Goal: Transaction & Acquisition: Download file/media

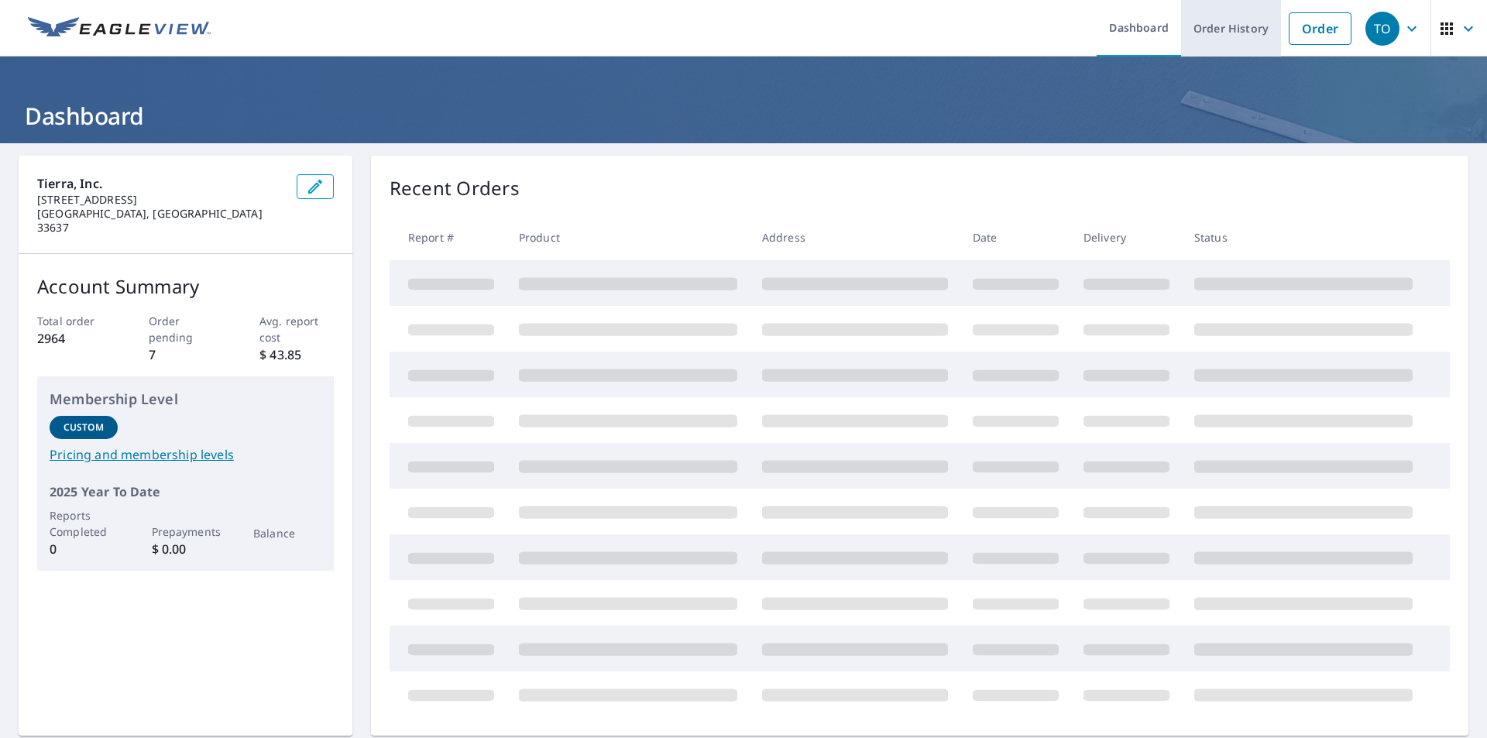
click at [1200, 29] on link "Order History" at bounding box center [1231, 28] width 100 height 57
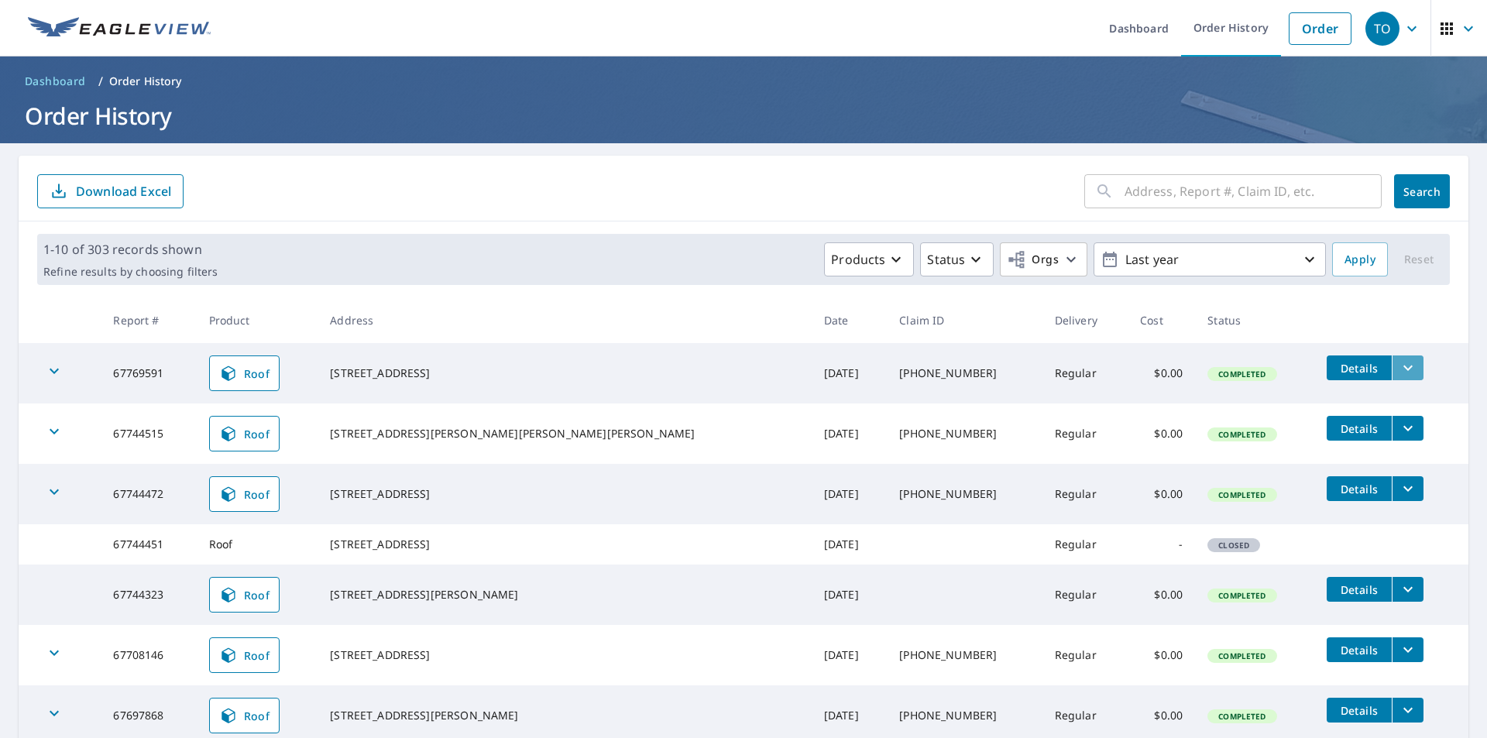
click at [1399, 368] on icon "filesDropdownBtn-67769591" at bounding box center [1408, 368] width 19 height 19
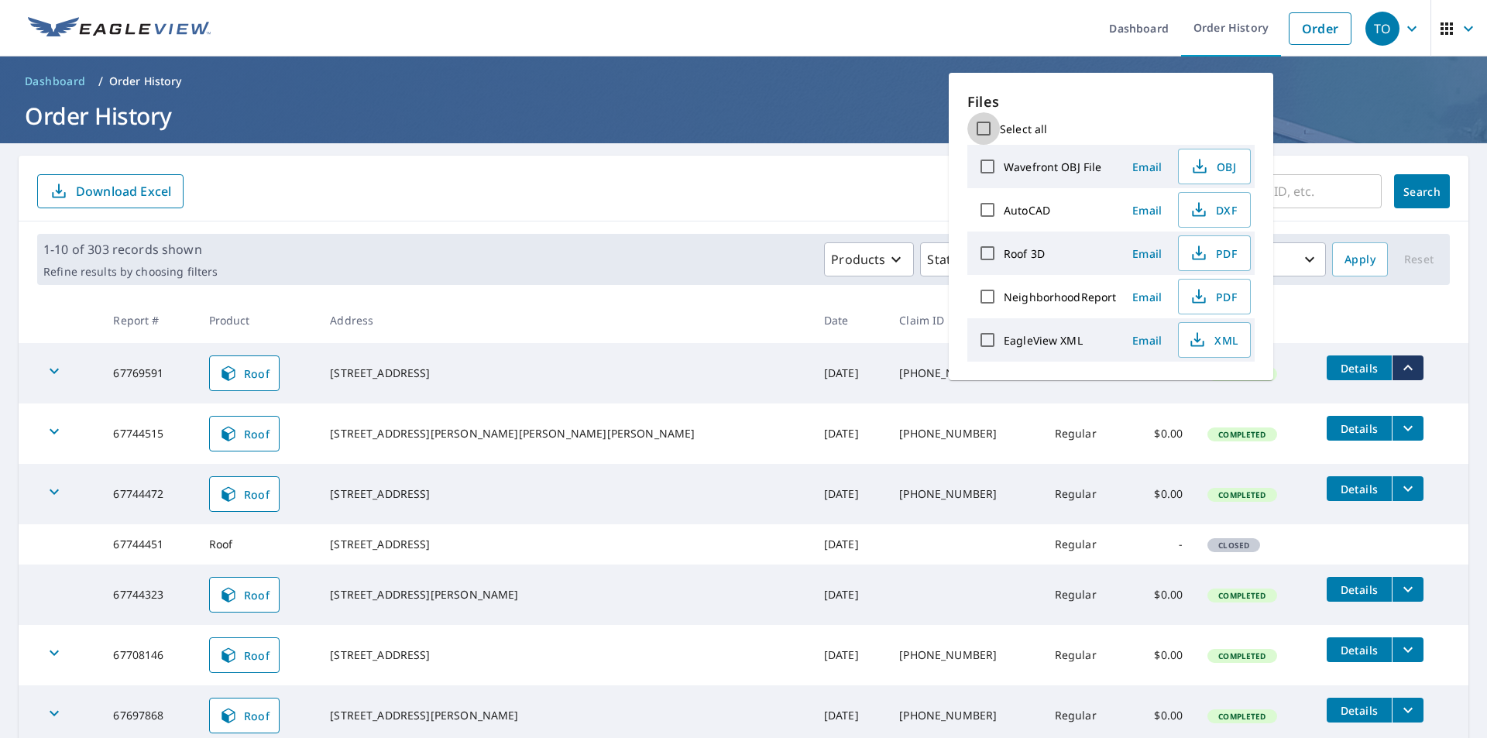
click at [982, 129] on input "Select all" at bounding box center [984, 128] width 33 height 33
checkbox input "true"
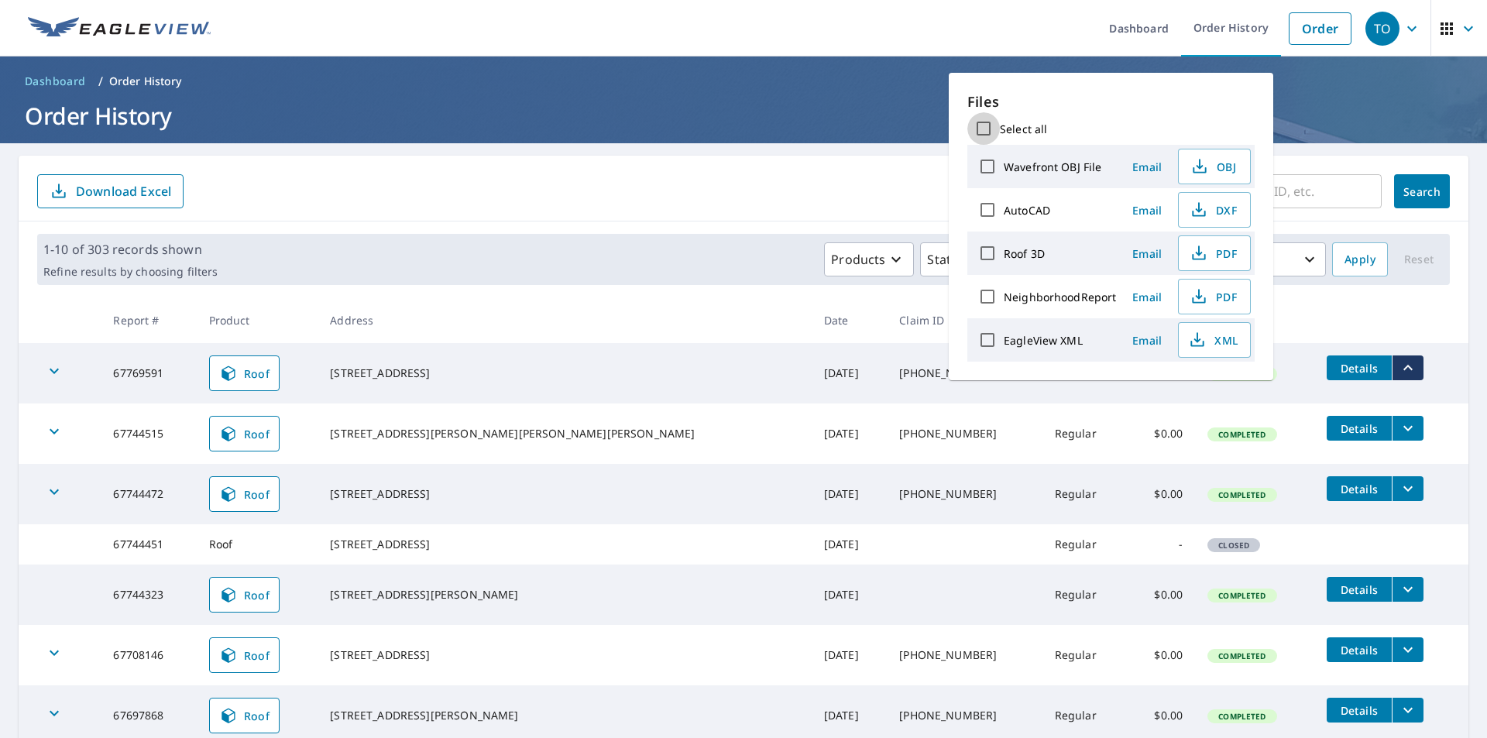
checkbox input "true"
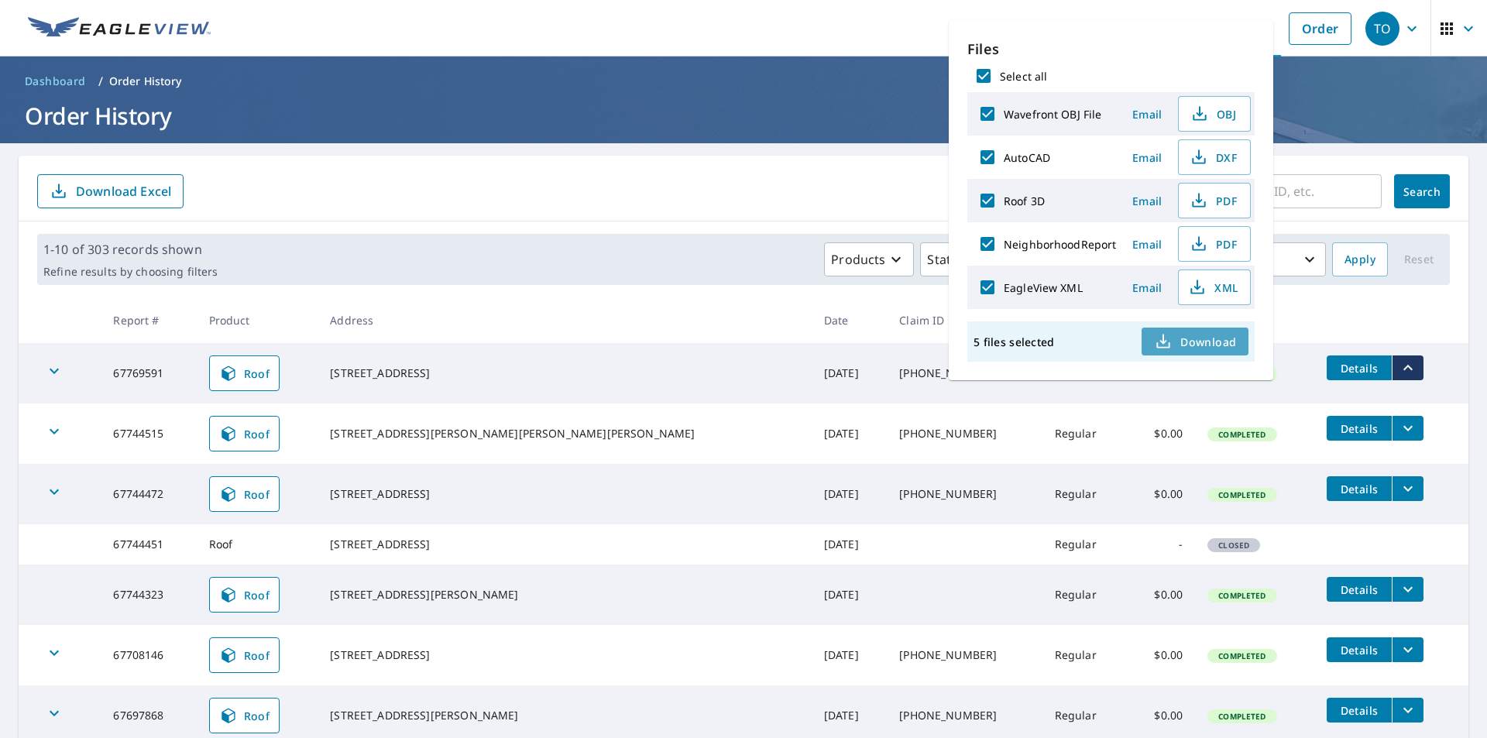
click at [1193, 334] on span "Download" at bounding box center [1195, 341] width 82 height 19
